Goal: Navigation & Orientation: Find specific page/section

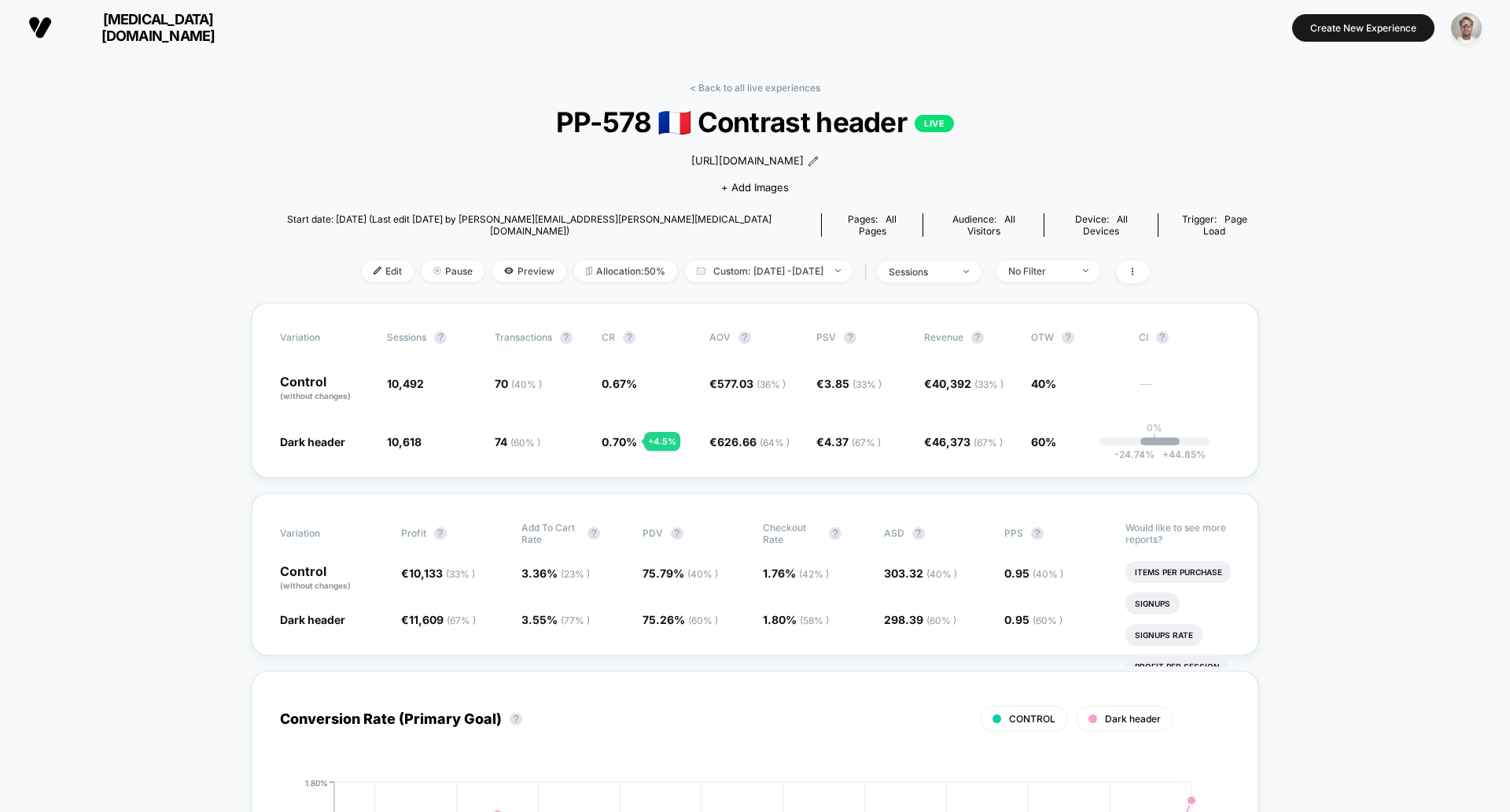
click at [750, 85] on link "< Back to all live experiences" at bounding box center [755, 88] width 130 height 12
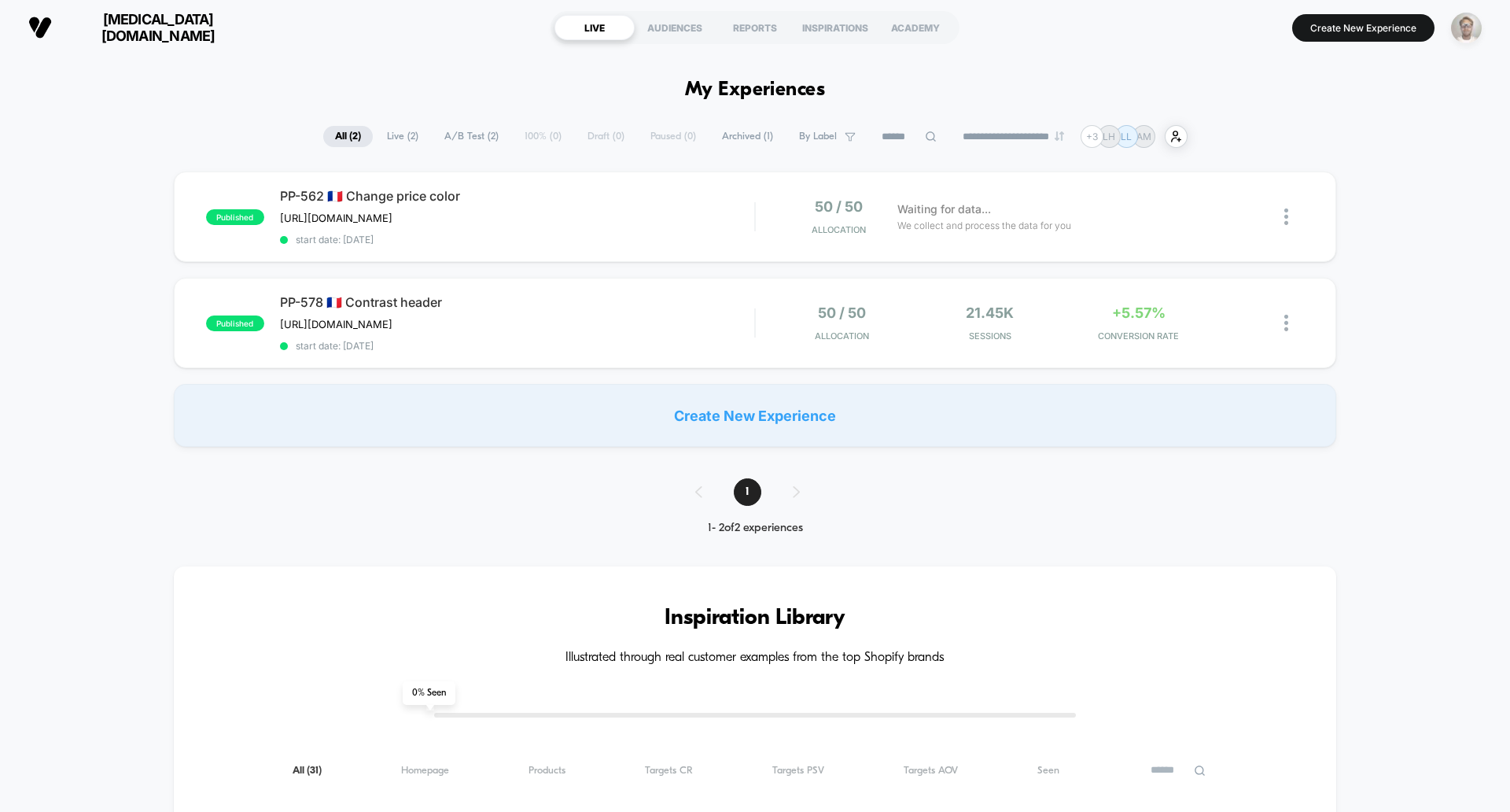
click at [1469, 24] on img "button" at bounding box center [1467, 28] width 30 height 30
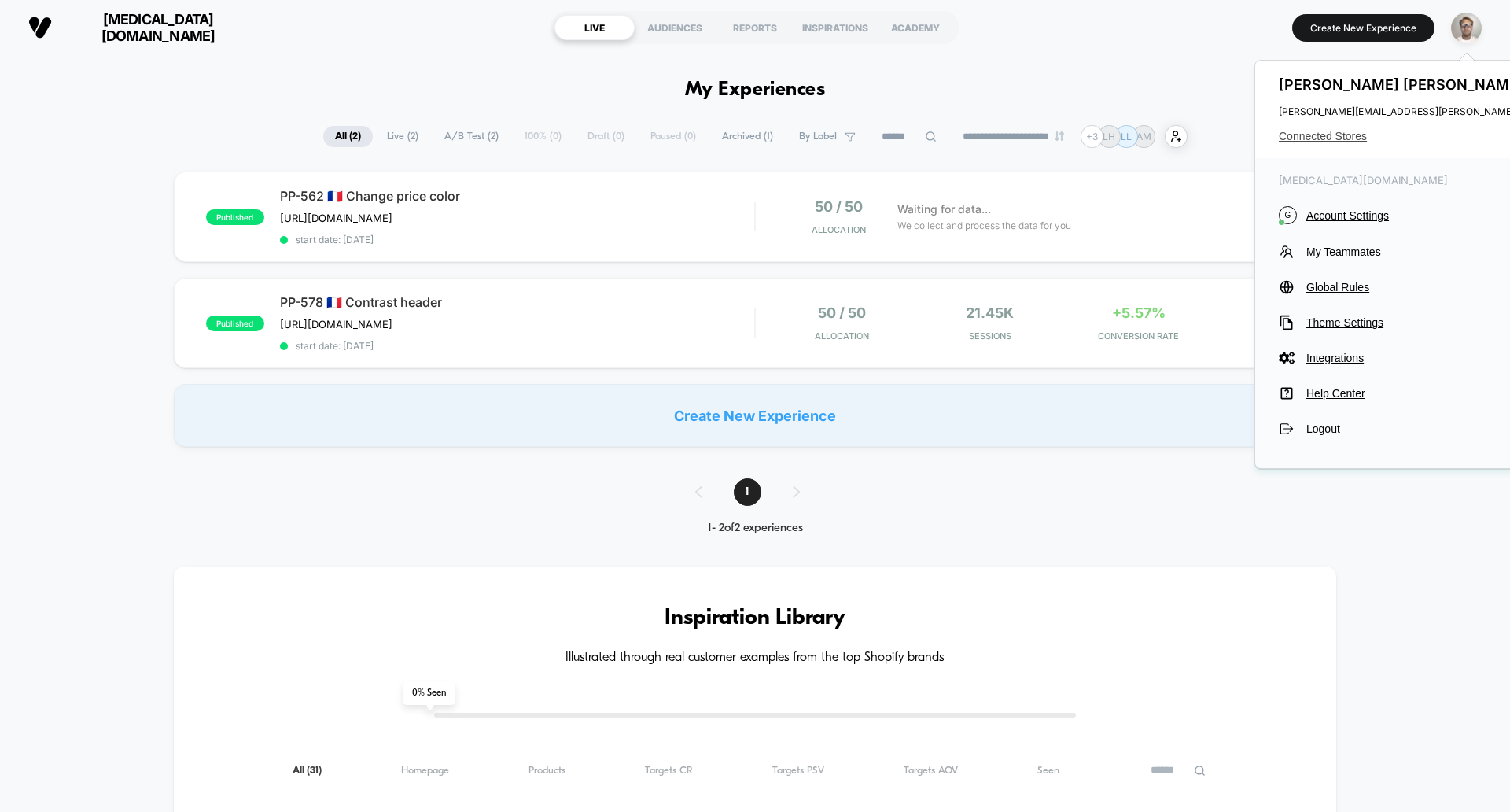
click at [1344, 134] on span "Connected Stores" at bounding box center [1474, 135] width 389 height 13
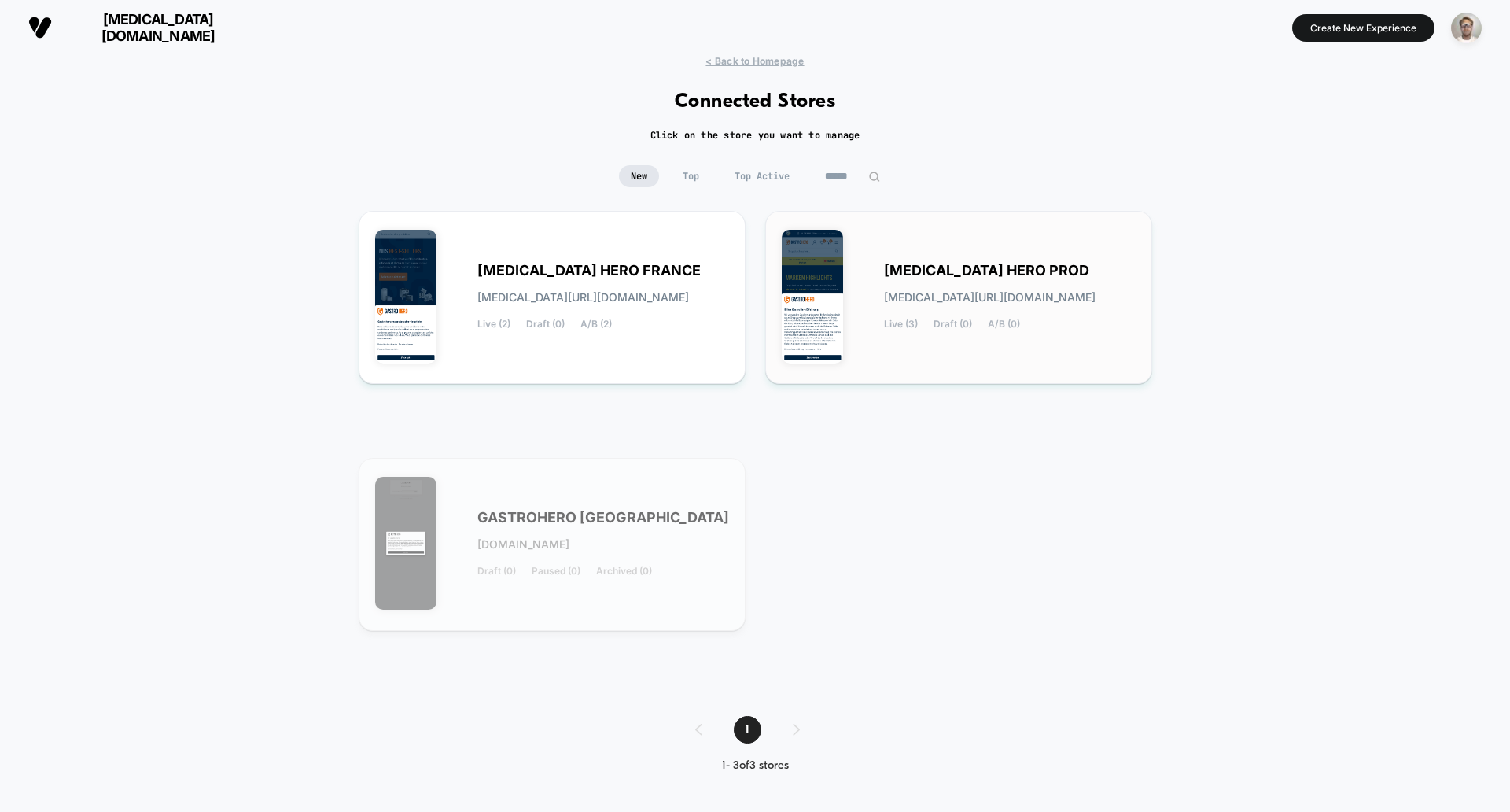
click at [1039, 269] on div "GASTRO HERO PROD gastro-hero_prod.myshopify.com Live (3) Draft (0) A/B (0)" at bounding box center [1010, 297] width 252 height 64
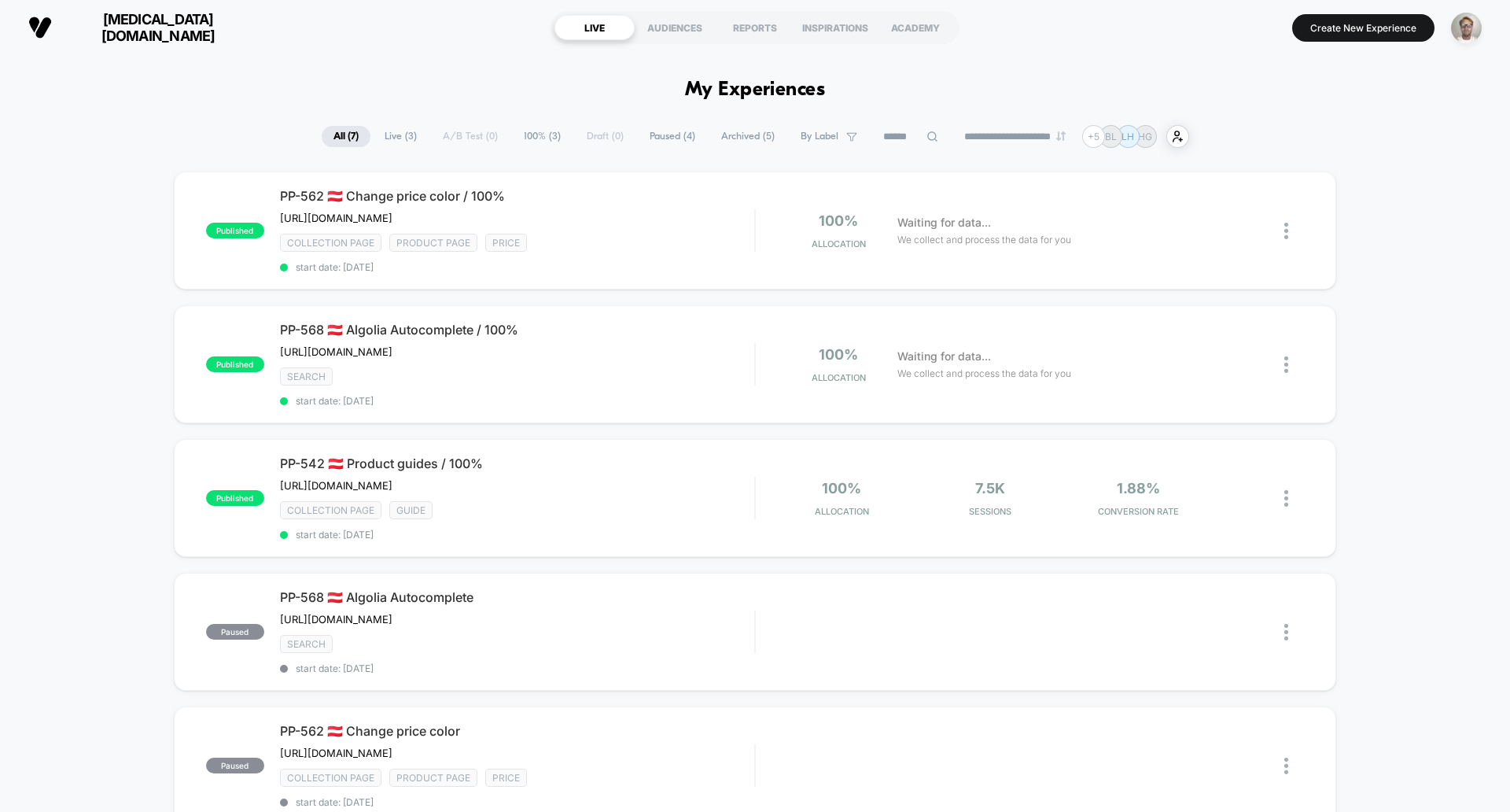
click at [144, 22] on span "[MEDICAL_DATA][DOMAIN_NAME]" at bounding box center [157, 27] width 189 height 33
click at [149, 20] on span "[MEDICAL_DATA][DOMAIN_NAME]" at bounding box center [157, 27] width 189 height 33
click at [150, 26] on span "[MEDICAL_DATA][DOMAIN_NAME]" at bounding box center [157, 27] width 189 height 33
